Goal: Information Seeking & Learning: Learn about a topic

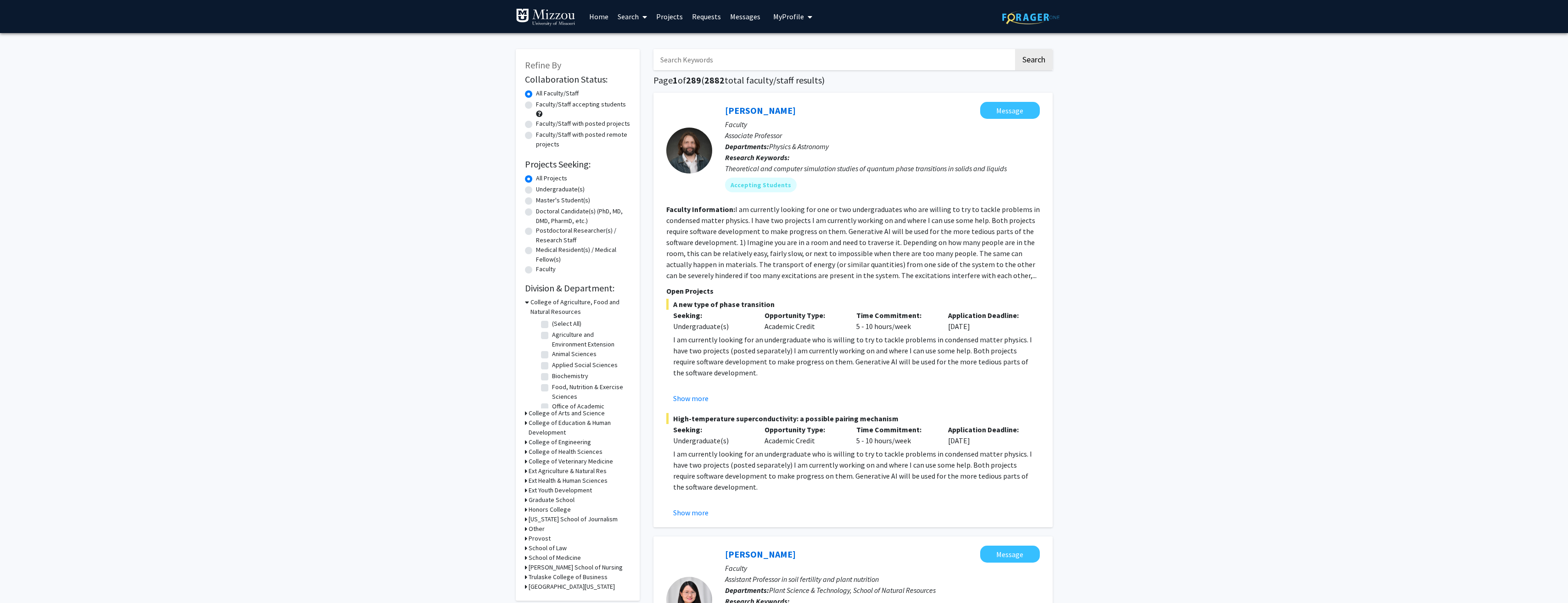
click at [792, 17] on span "My Profile" at bounding box center [789, 17] width 31 height 9
click at [746, 210] on fg-read-more "I am currently looking for one or two undergraduates who are willing to try to …" at bounding box center [853, 242] width 374 height 75
click at [756, 210] on fg-read-more "I am currently looking for one or two undergraduates who are willing to try to …" at bounding box center [853, 242] width 374 height 75
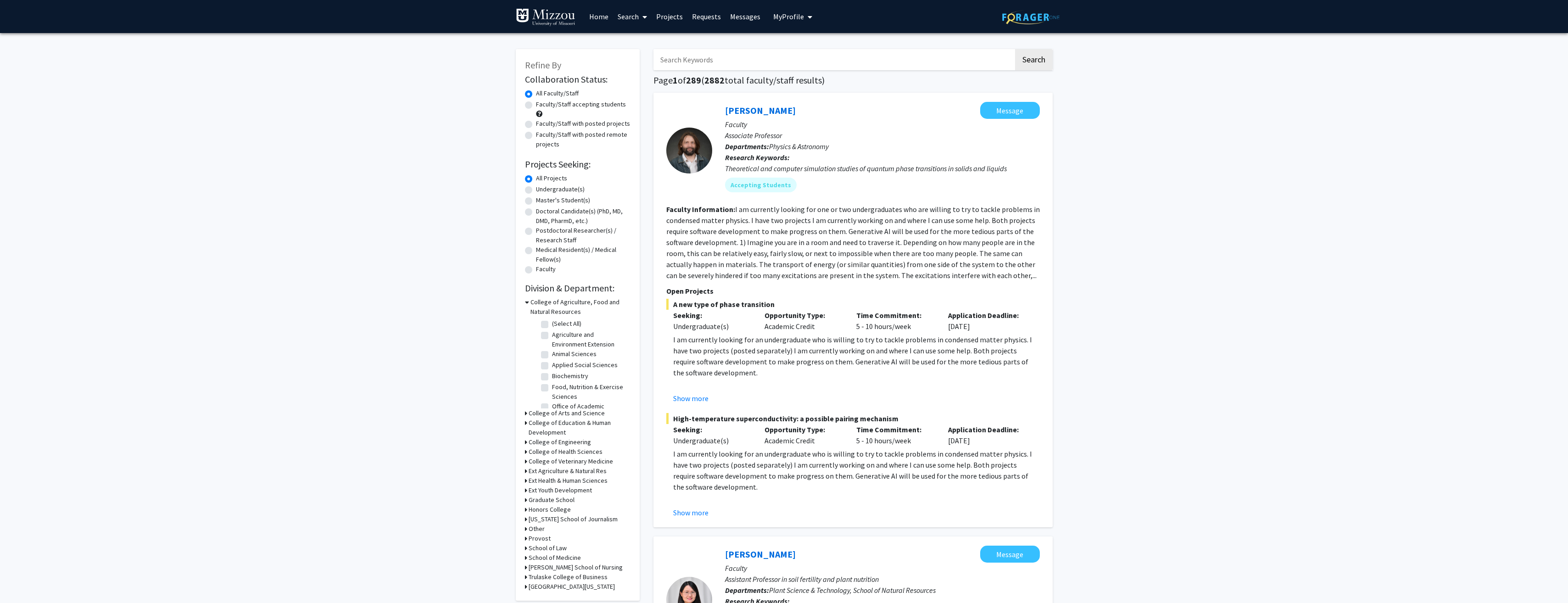
click at [768, 210] on fg-read-more "I am currently looking for one or two undergraduates who are willing to try to …" at bounding box center [853, 242] width 374 height 75
click at [789, 210] on fg-read-more "I am currently looking for one or two undergraduates who are willing to try to …" at bounding box center [853, 242] width 374 height 75
click at [801, 209] on fg-read-more "I am currently looking for one or two undergraduates who are willing to try to …" at bounding box center [853, 242] width 374 height 75
click at [811, 209] on fg-read-more "I am currently looking for one or two undergraduates who are willing to try to …" at bounding box center [853, 242] width 374 height 75
click at [831, 209] on fg-read-more "I am currently looking for one or two undergraduates who are willing to try to …" at bounding box center [853, 242] width 374 height 75
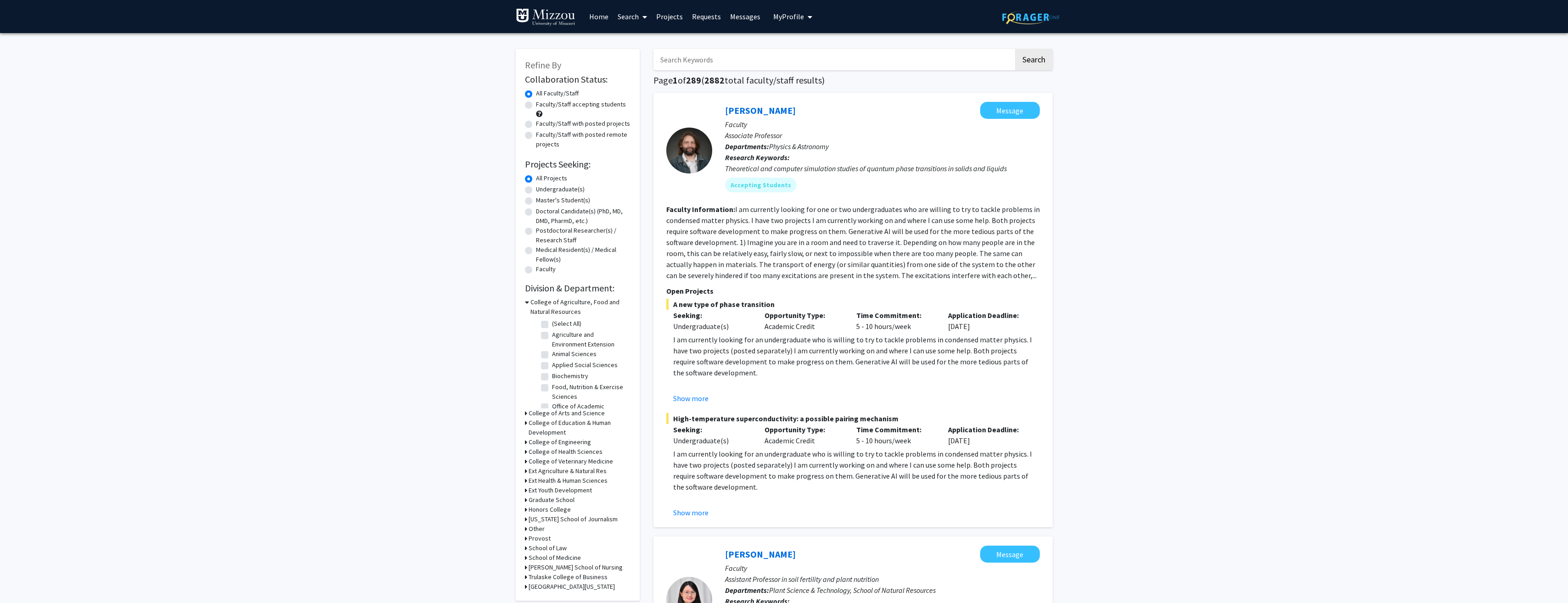
drag, startPoint x: 832, startPoint y: 209, endPoint x: 854, endPoint y: 209, distance: 22.0
click at [854, 209] on fg-read-more "I am currently looking for one or two undergraduates who are willing to try to …" at bounding box center [853, 242] width 374 height 75
click at [888, 209] on fg-read-more "I am currently looking for one or two undergraduates who are willing to try to …" at bounding box center [853, 242] width 374 height 75
click at [918, 209] on fg-read-more "I am currently looking for one or two undergraduates who are willing to try to …" at bounding box center [853, 242] width 374 height 75
click at [944, 208] on fg-read-more "I am currently looking for one or two undergraduates who are willing to try to …" at bounding box center [853, 242] width 374 height 75
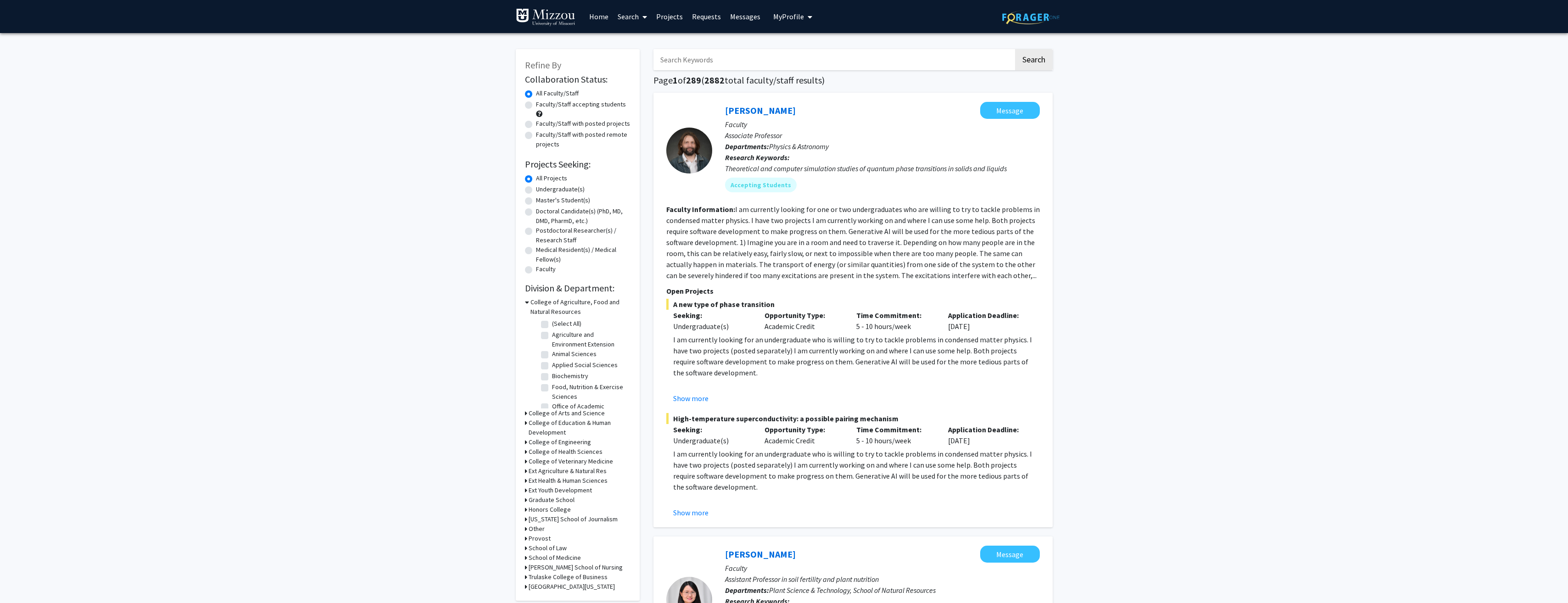
click at [796, 13] on span "My Profile" at bounding box center [789, 17] width 31 height 9
click at [575, 122] on label "Faculty/Staff with posted projects" at bounding box center [583, 124] width 94 height 10
click at [542, 122] on input "Faculty/Staff with posted projects" at bounding box center [539, 122] width 6 height 6
radio input "true"
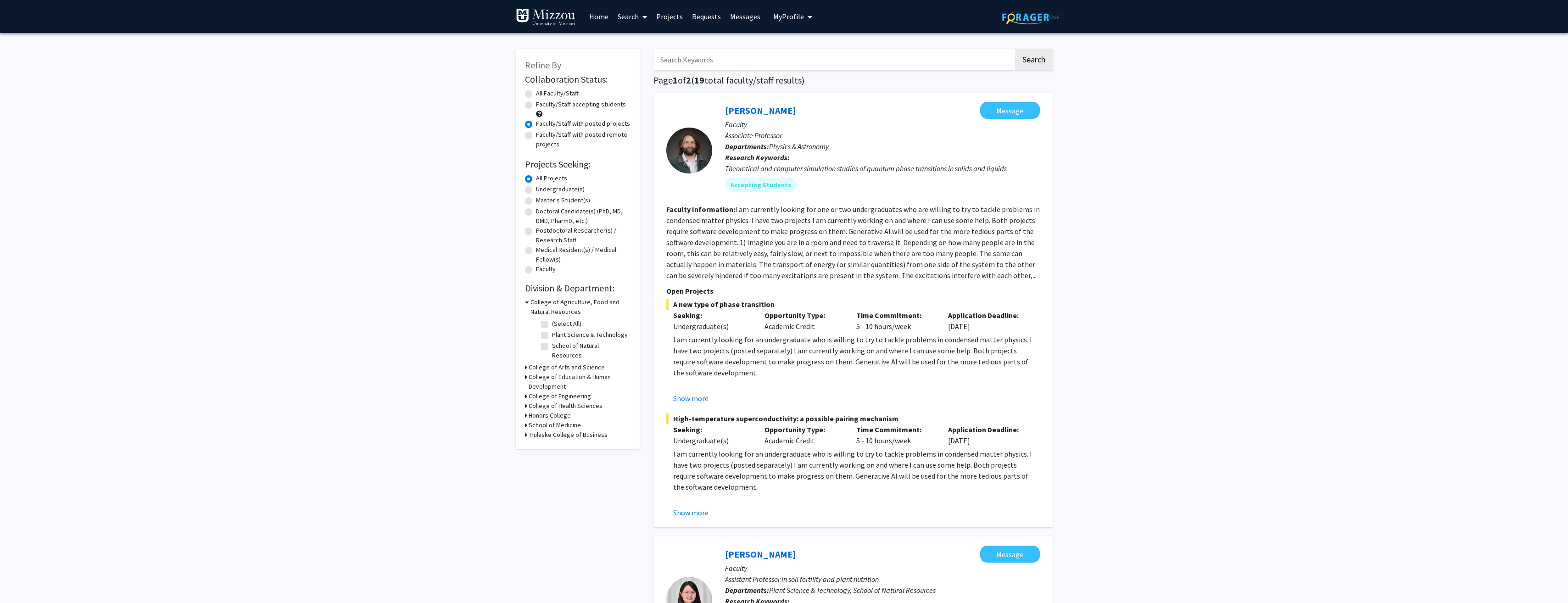
click at [695, 18] on link "Requests" at bounding box center [706, 17] width 38 height 32
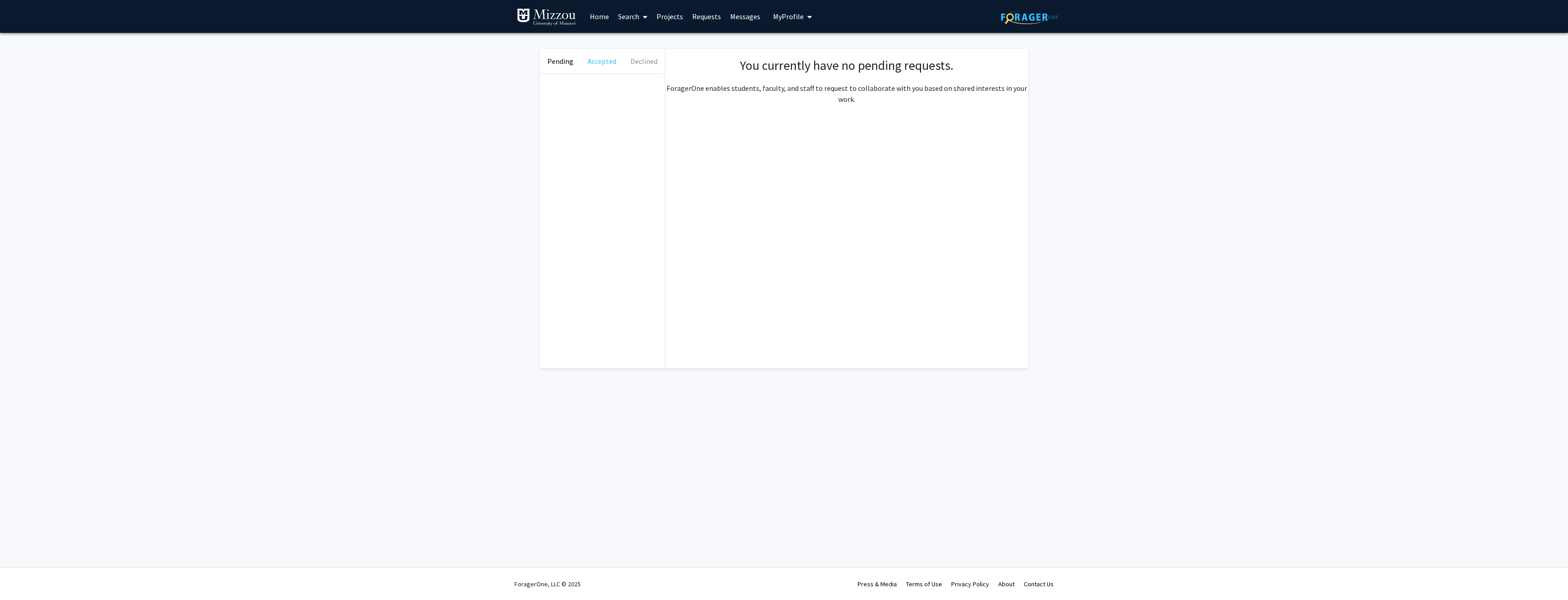
click at [604, 62] on button "Accepted" at bounding box center [602, 61] width 41 height 25
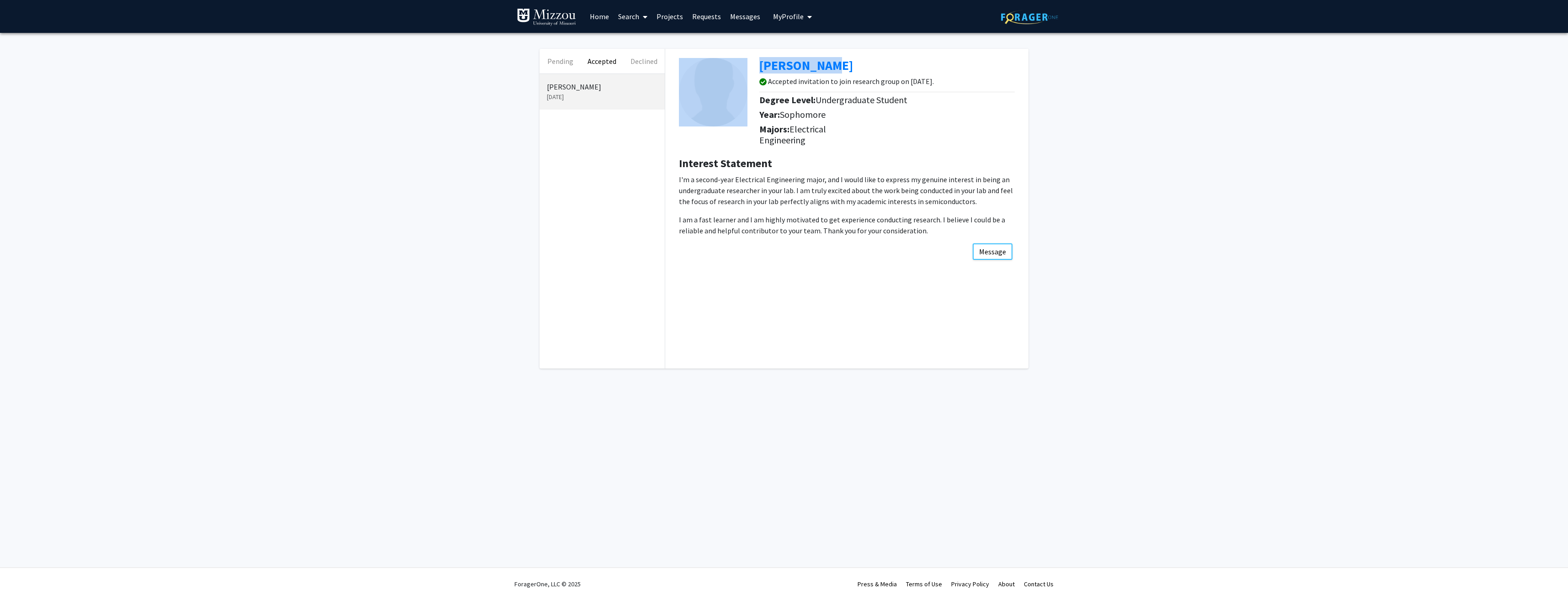
drag, startPoint x: 862, startPoint y: 64, endPoint x: 754, endPoint y: 61, distance: 108.0
click at [754, 61] on div "[PERSON_NAME] Accepted invitation to join research group on [DATE]. Degree Leve…" at bounding box center [847, 99] width 349 height 101
click at [833, 176] on p "I'm a second-year Electrical Engineering major, and I would like to express my …" at bounding box center [847, 190] width 336 height 33
click at [858, 178] on p "I'm a second-year Electrical Engineering major, and I would like to express my …" at bounding box center [847, 190] width 336 height 33
click at [961, 181] on p "I'm a second-year Electrical Engineering major, and I would like to express my …" at bounding box center [847, 190] width 336 height 33
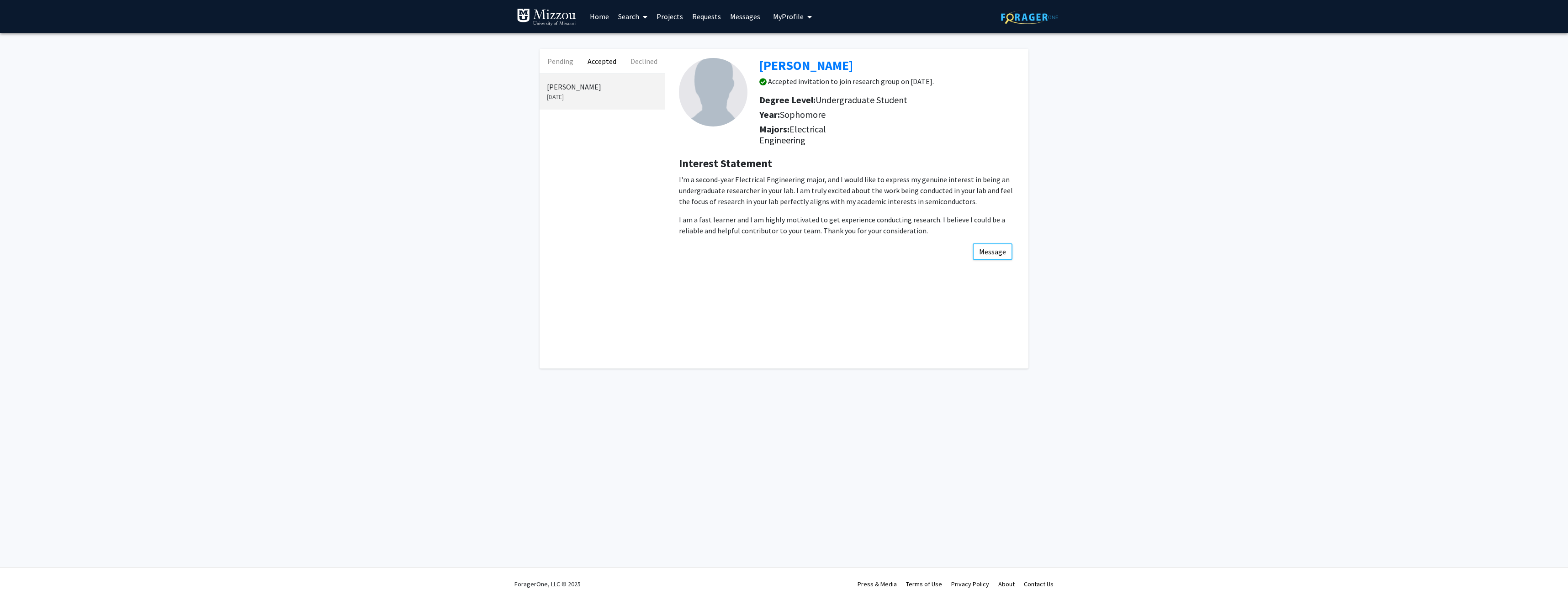
drag, startPoint x: 987, startPoint y: 180, endPoint x: 1004, endPoint y: 180, distance: 17.0
click at [987, 180] on p "I'm a second-year Electrical Engineering major, and I would like to express my …" at bounding box center [847, 190] width 336 height 33
click at [1013, 180] on p "I'm a second-year Electrical Engineering major, and I would like to express my …" at bounding box center [847, 190] width 336 height 33
click at [1040, 181] on div "Pending Accepted Declined [PERSON_NAME] [DATE] [PERSON_NAME] Accepted invitatio…" at bounding box center [784, 211] width 1568 height 356
drag, startPoint x: 819, startPoint y: 190, endPoint x: 791, endPoint y: 190, distance: 28.0
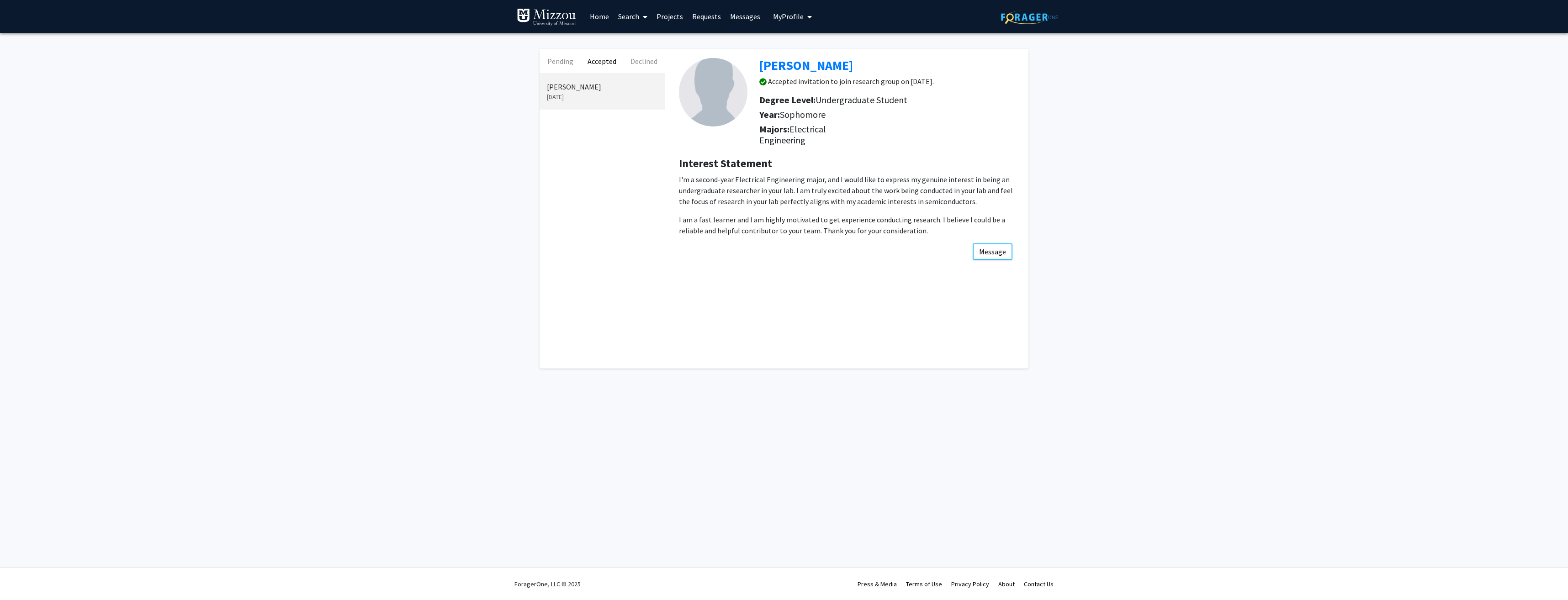
click at [819, 190] on p "I'm a second-year Electrical Engineering major, and I would like to express my …" at bounding box center [847, 190] width 336 height 33
drag, startPoint x: 791, startPoint y: 190, endPoint x: 819, endPoint y: 190, distance: 28.0
click at [819, 190] on p "I'm a second-year Electrical Engineering major, and I would like to express my …" at bounding box center [847, 190] width 336 height 33
drag, startPoint x: 819, startPoint y: 190, endPoint x: 859, endPoint y: 191, distance: 40.0
click at [859, 191] on p "I'm a second-year Electrical Engineering major, and I would like to express my …" at bounding box center [847, 190] width 336 height 33
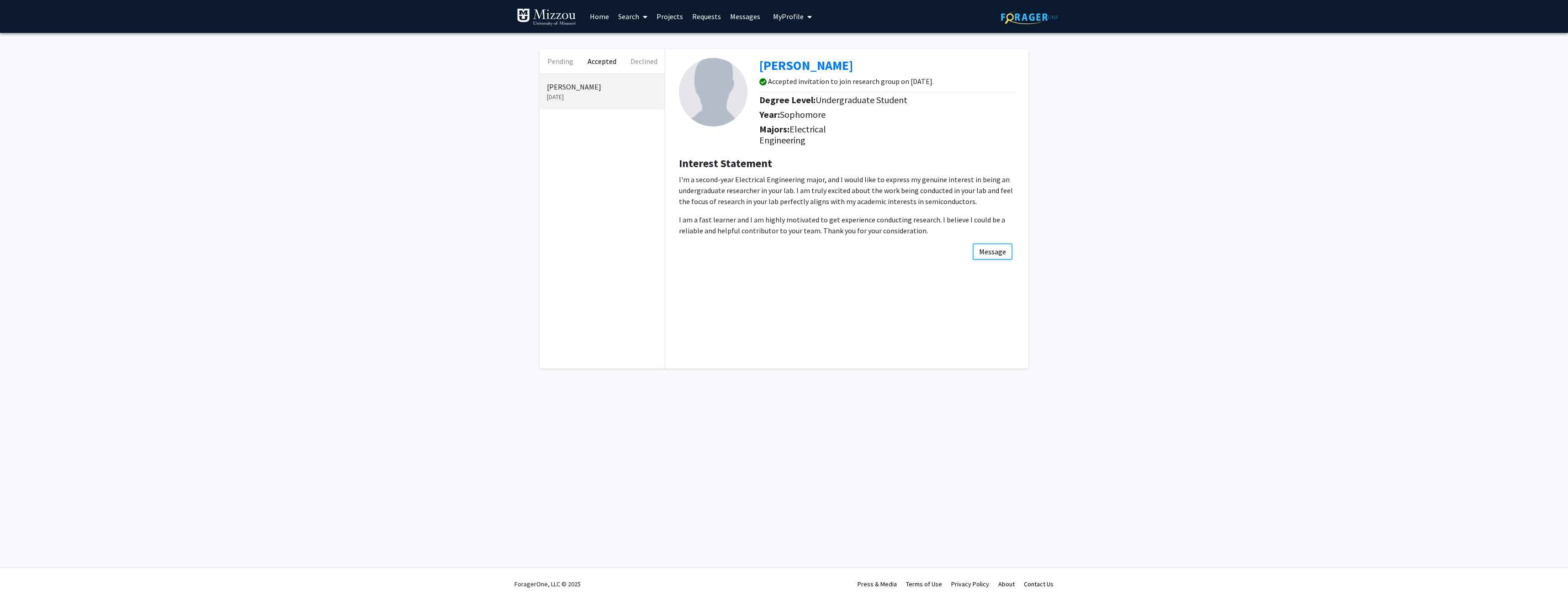
click at [878, 192] on p "I'm a second-year Electrical Engineering major, and I would like to express my …" at bounding box center [847, 190] width 336 height 33
drag, startPoint x: 835, startPoint y: 66, endPoint x: 763, endPoint y: 68, distance: 72.0
click at [763, 68] on div "[PERSON_NAME]" at bounding box center [890, 68] width 262 height 19
drag, startPoint x: 763, startPoint y: 68, endPoint x: 788, endPoint y: 63, distance: 25.5
copy b "[PERSON_NAME]"
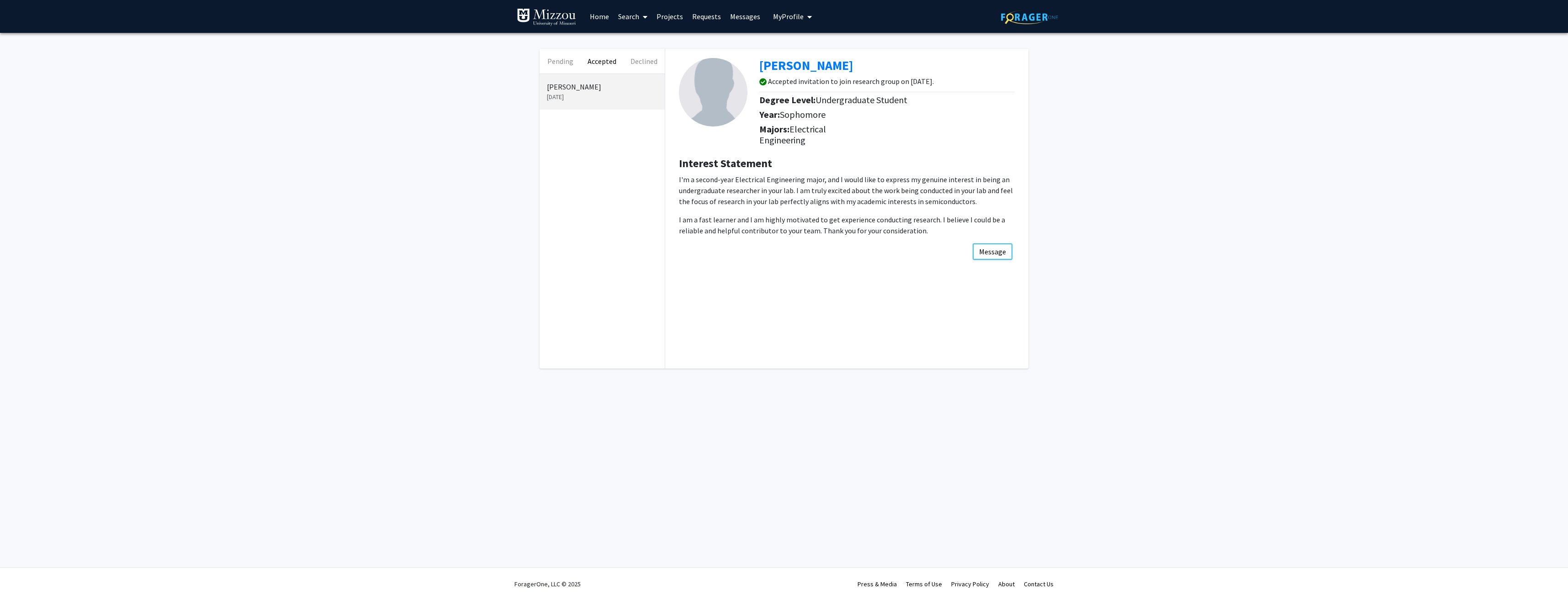
drag, startPoint x: 1096, startPoint y: 267, endPoint x: 1102, endPoint y: 273, distance: 8.5
click at [1098, 268] on div "Pending Accepted Declined [PERSON_NAME] [DATE] [PERSON_NAME] Accepted invitatio…" at bounding box center [784, 211] width 1568 height 356
click at [819, 214] on p "I'm a second-year Electrical Engineering major, and I would like to express my …" at bounding box center [847, 205] width 336 height 62
drag, startPoint x: 723, startPoint y: 201, endPoint x: 841, endPoint y: 200, distance: 118.0
click at [841, 200] on p "I'm a second-year Electrical Engineering major, and I would like to express my …" at bounding box center [847, 190] width 336 height 33
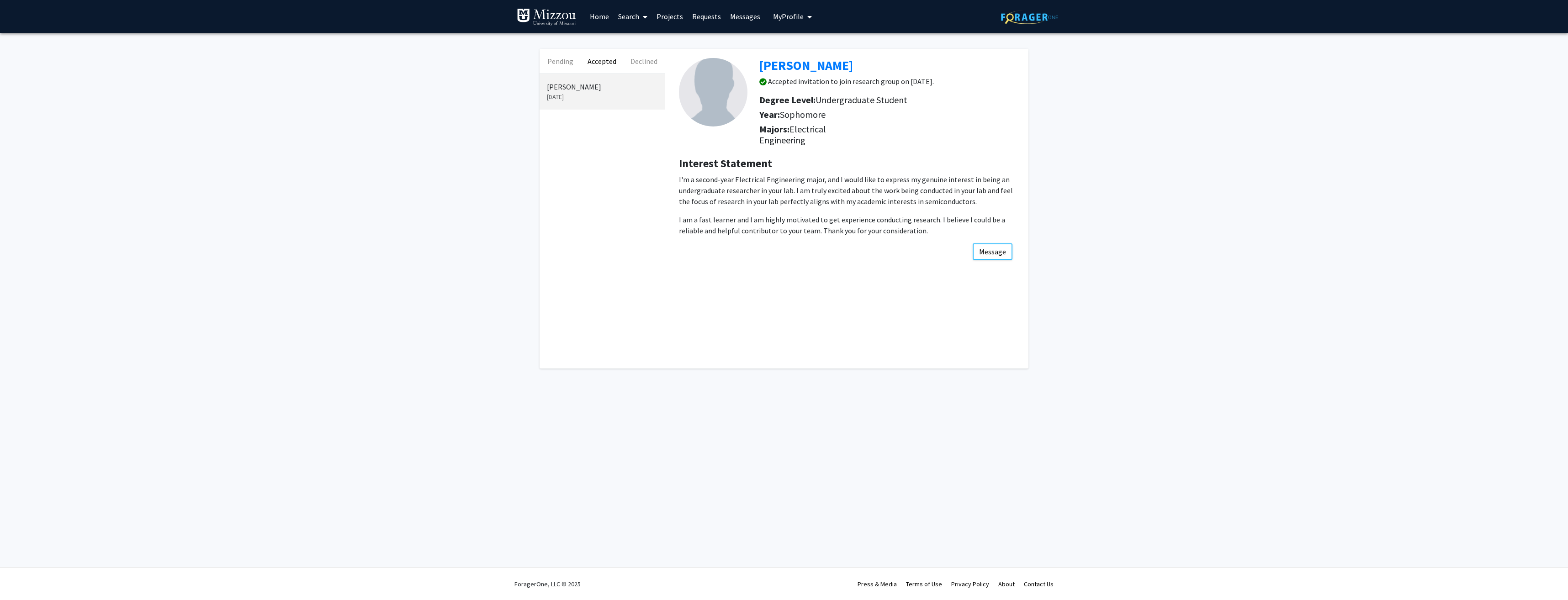
drag, startPoint x: 841, startPoint y: 200, endPoint x: 891, endPoint y: 201, distance: 50.0
click at [871, 200] on p "I'm a second-year Electrical Engineering major, and I would like to express my …" at bounding box center [847, 190] width 336 height 33
click at [894, 201] on p "I'm a second-year Electrical Engineering major, and I would like to express my …" at bounding box center [847, 190] width 336 height 33
click at [917, 201] on p "I'm a second-year Electrical Engineering major, and I would like to express my …" at bounding box center [847, 190] width 336 height 33
click at [799, 220] on p "I am a fast learner and I am highly motivated to get experience conducting rese…" at bounding box center [847, 225] width 336 height 22
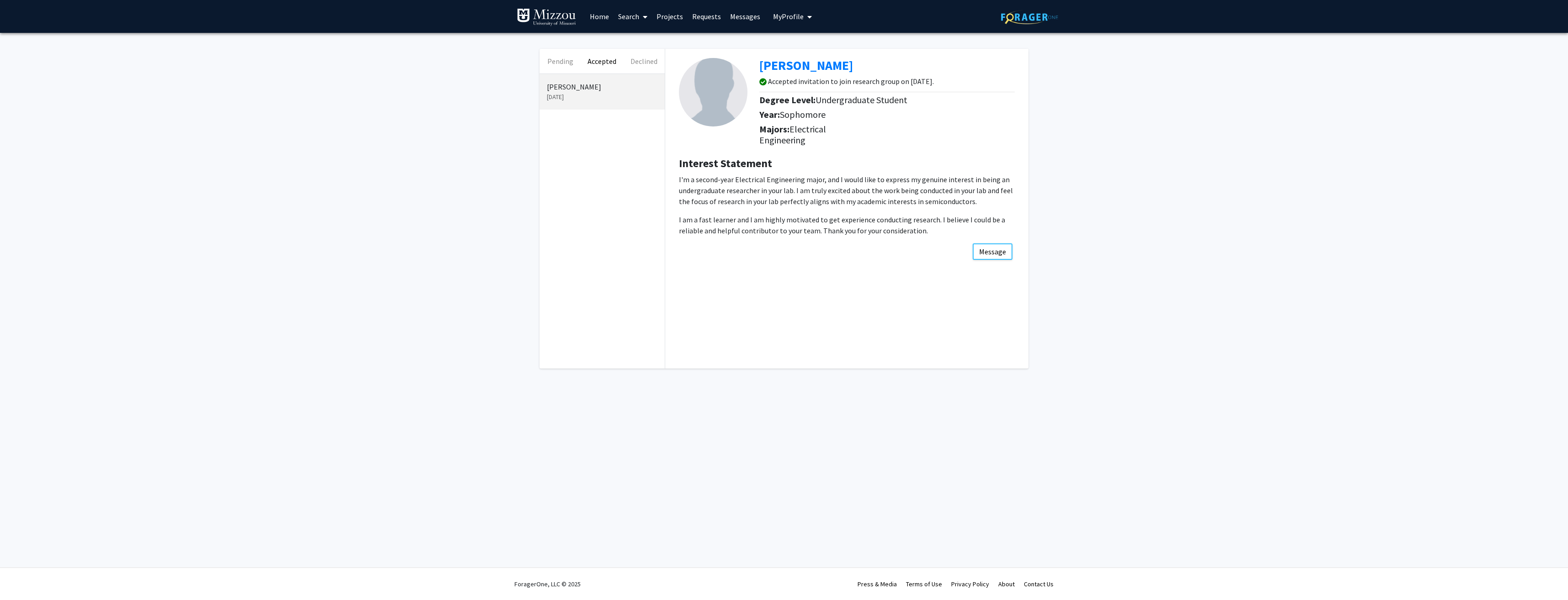
click at [782, 226] on p "I am a fast learner and I am highly motivated to get experience conducting rese…" at bounding box center [847, 225] width 336 height 22
click at [825, 228] on p "I am a fast learner and I am highly motivated to get experience conducting rese…" at bounding box center [847, 225] width 336 height 22
click at [869, 226] on p "I am a fast learner and I am highly motivated to get experience conducting rese…" at bounding box center [847, 225] width 336 height 22
click at [881, 226] on p "I am a fast learner and I am highly motivated to get experience conducting rese…" at bounding box center [847, 225] width 336 height 22
click at [897, 228] on p "I am a fast learner and I am highly motivated to get experience conducting rese…" at bounding box center [847, 225] width 336 height 22
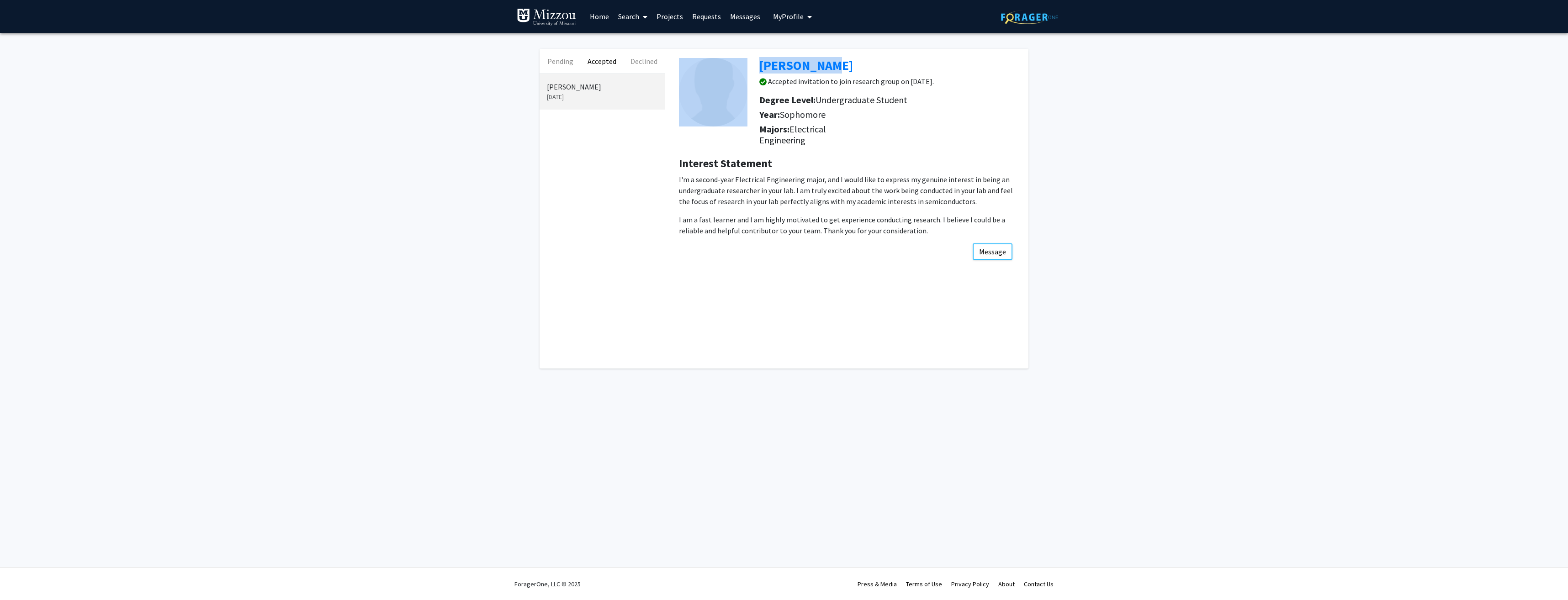
drag, startPoint x: 840, startPoint y: 65, endPoint x: 758, endPoint y: 67, distance: 82.0
click at [758, 67] on div "[PERSON_NAME] Accepted invitation to join research group on [DATE]. Degree Leve…" at bounding box center [847, 99] width 349 height 101
click at [1150, 148] on div "Pending Accepted Declined [PERSON_NAME] [DATE] [PERSON_NAME] Accepted invitatio…" at bounding box center [784, 211] width 1568 height 356
drag, startPoint x: 852, startPoint y: 66, endPoint x: 771, endPoint y: 63, distance: 81.1
click at [771, 63] on div "[PERSON_NAME]" at bounding box center [890, 68] width 262 height 19
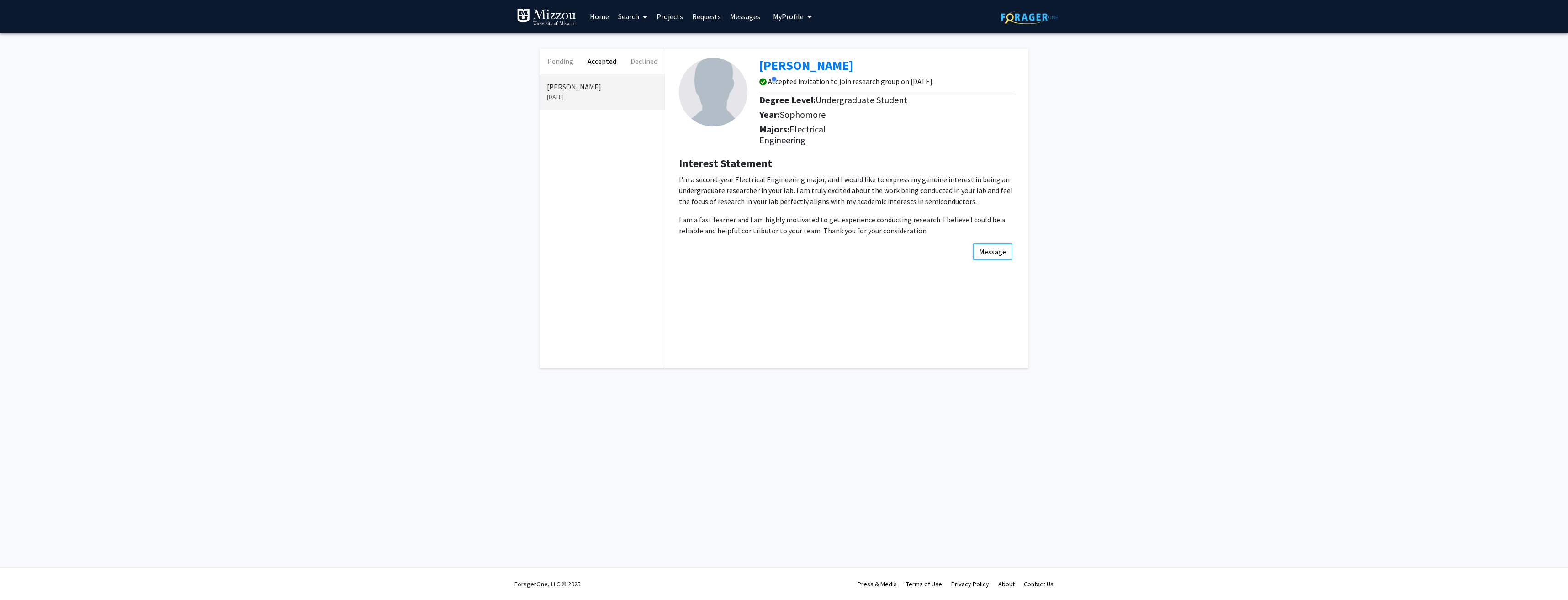
drag, startPoint x: 771, startPoint y: 63, endPoint x: 1400, endPoint y: 153, distance: 635.4
click at [1400, 153] on div "Pending Accepted Declined [PERSON_NAME] [DATE] [PERSON_NAME] Accepted invitatio…" at bounding box center [784, 211] width 1568 height 356
click at [740, 196] on p "I'm a second-year Electrical Engineering major, and I would like to express my …" at bounding box center [847, 190] width 336 height 33
drag, startPoint x: 843, startPoint y: 80, endPoint x: 1015, endPoint y: 85, distance: 172.1
click at [1015, 85] on div "Accepted invitation to join research group on [DATE]." at bounding box center [890, 83] width 262 height 12
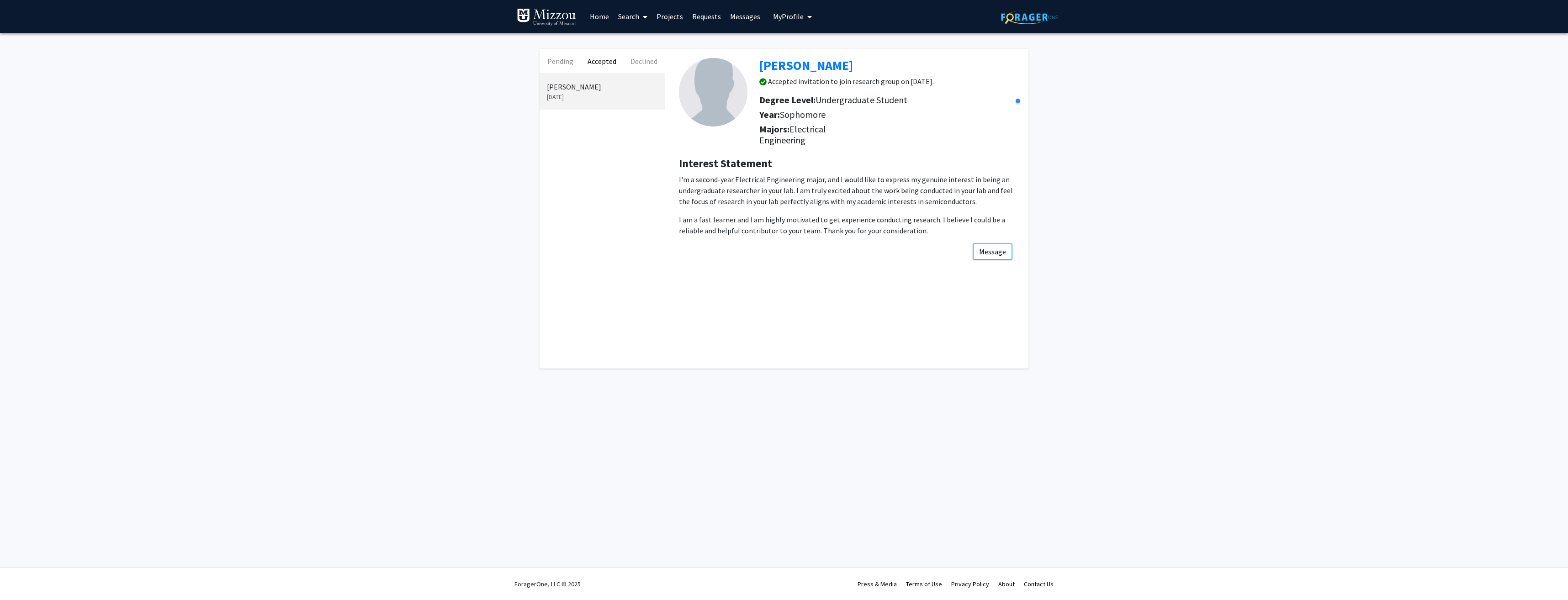
drag, startPoint x: 1015, startPoint y: 85, endPoint x: 1119, endPoint y: 102, distance: 105.4
click at [1111, 100] on div at bounding box center [1065, 101] width 102 height 18
click at [1122, 102] on div "Pending Accepted Declined [PERSON_NAME] [DATE] [PERSON_NAME] Accepted invitatio…" at bounding box center [784, 211] width 1568 height 356
